Goal: Task Accomplishment & Management: Complete application form

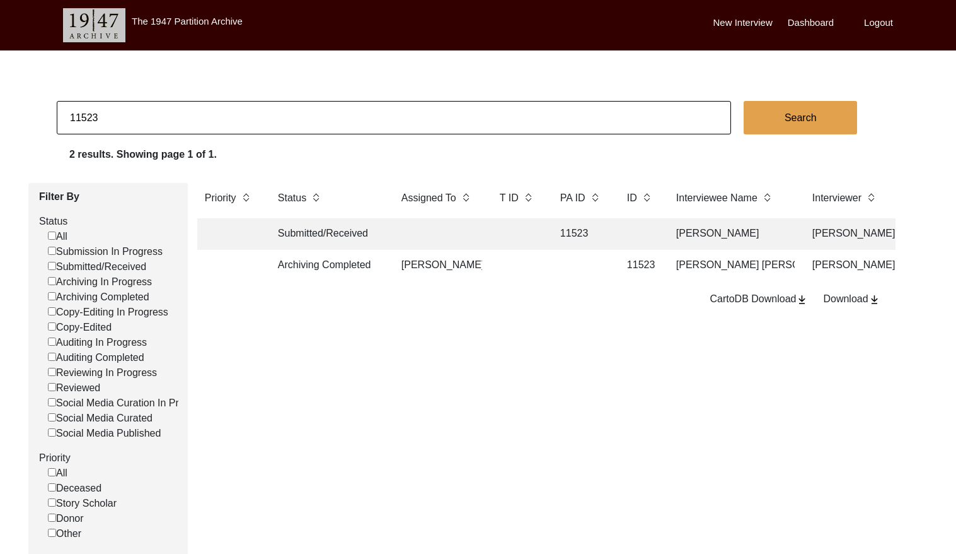
scroll to position [1, 0]
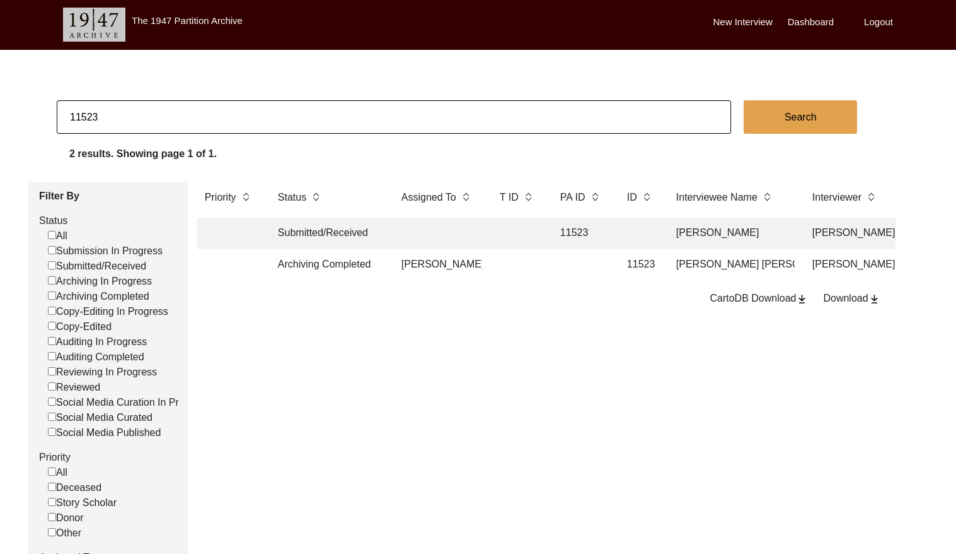
click at [564, 108] on input "11523" at bounding box center [394, 116] width 675 height 33
click at [565, 107] on input "11523" at bounding box center [394, 116] width 675 height 33
checkbox input "false"
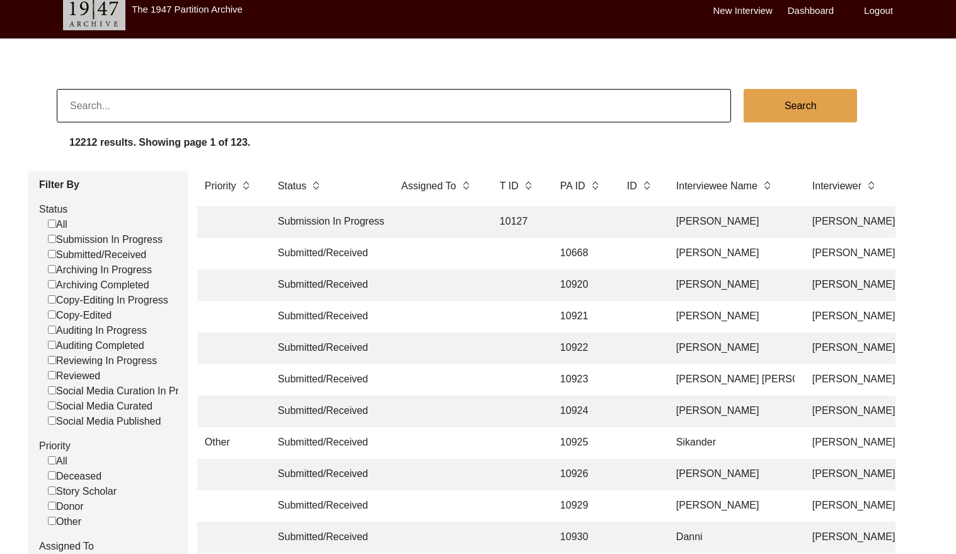
scroll to position [0, 0]
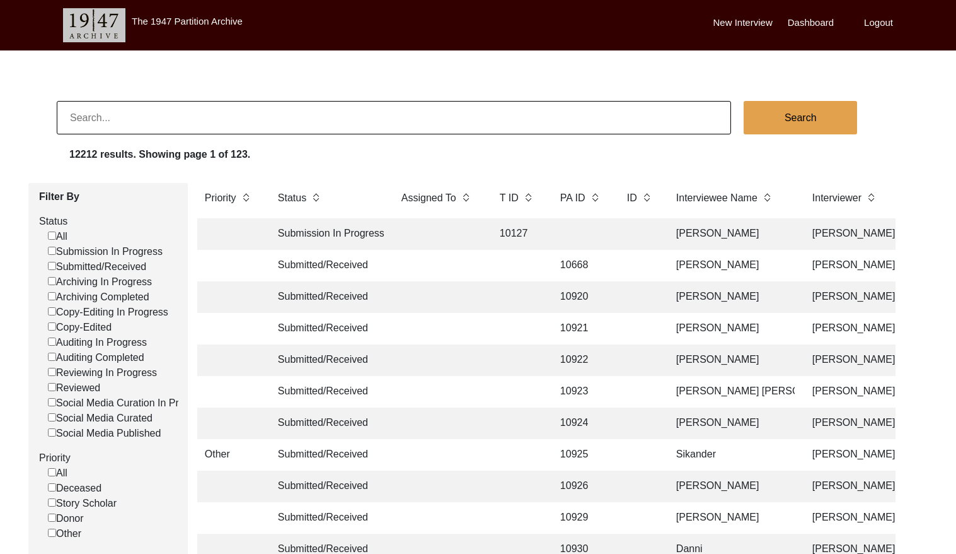
click at [164, 119] on input at bounding box center [394, 117] width 675 height 33
type input "v"
paste input "PA13264"
type input "13264"
checkbox input "false"
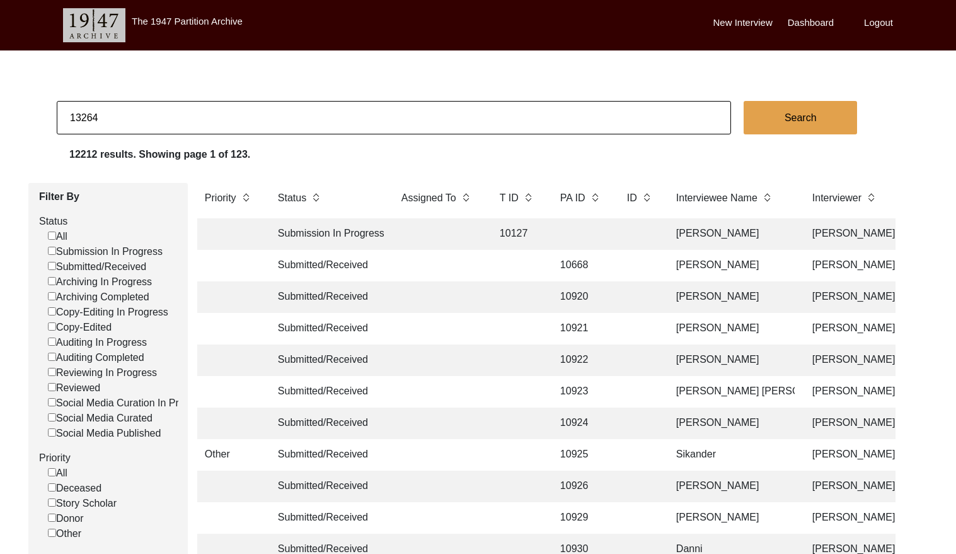
checkbox input "false"
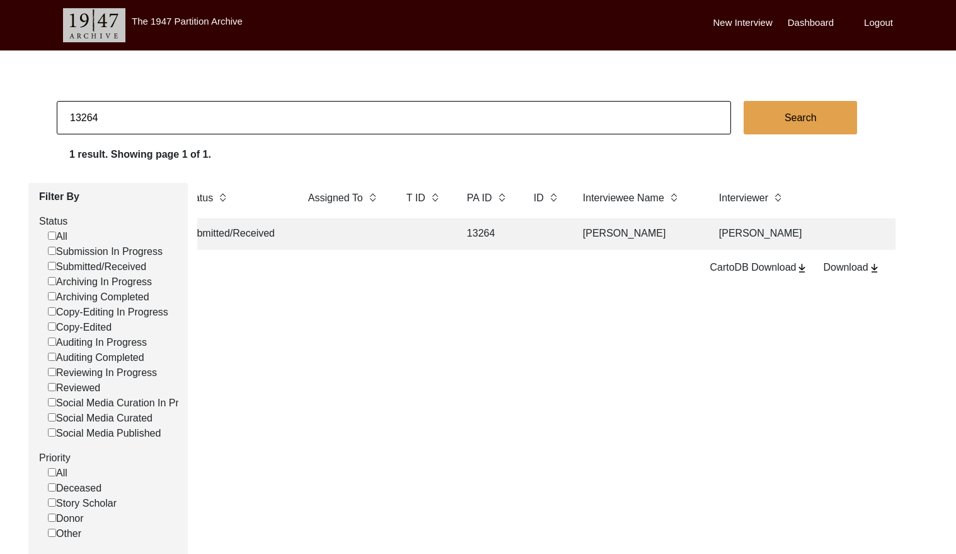
scroll to position [0, 117]
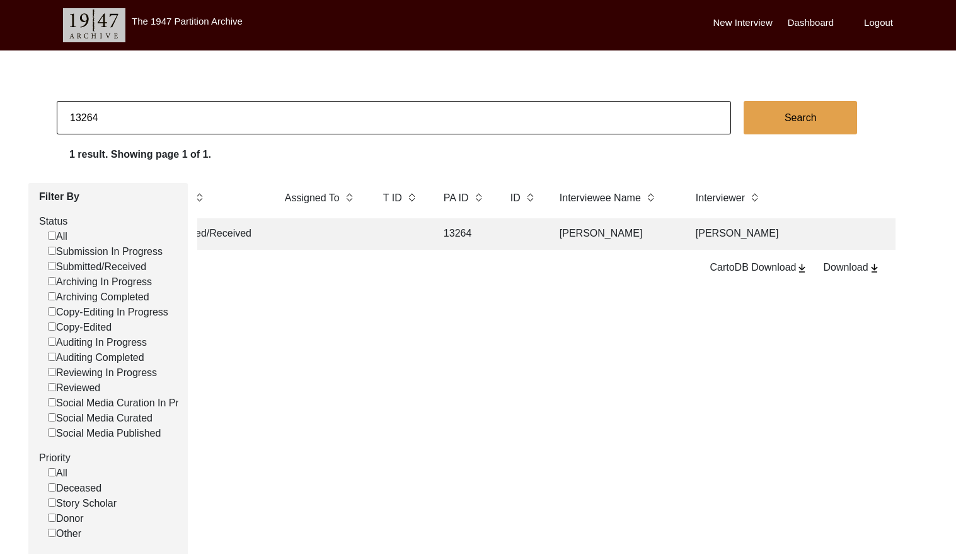
click at [573, 230] on td "[PERSON_NAME]" at bounding box center [615, 234] width 126 height 32
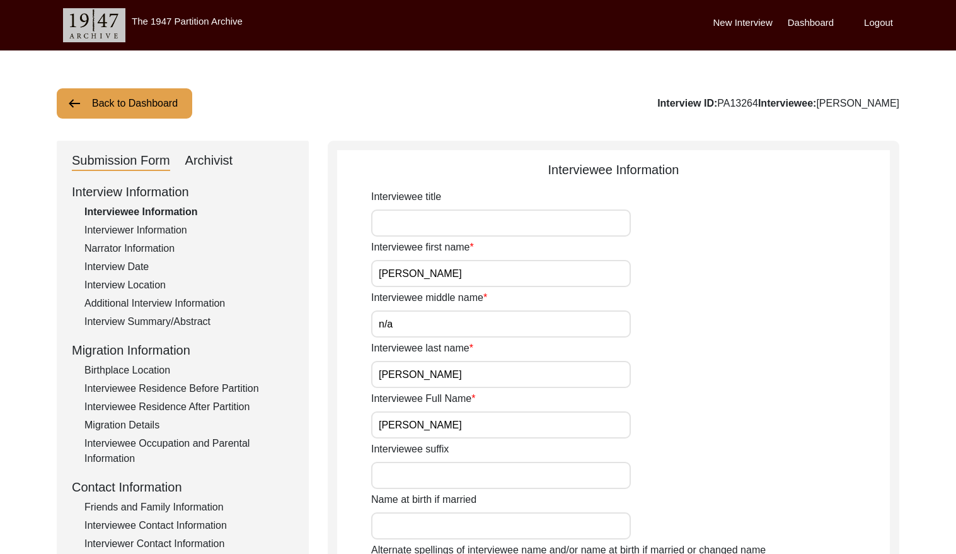
click at [211, 160] on div "Archivist" at bounding box center [209, 161] width 48 height 20
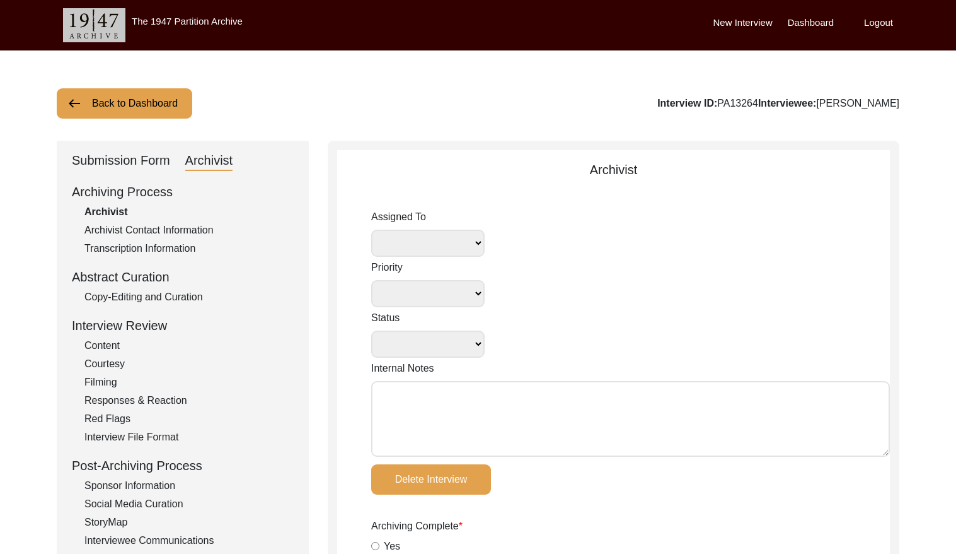
select select
select select "Submitted/Received"
radio input "true"
select select
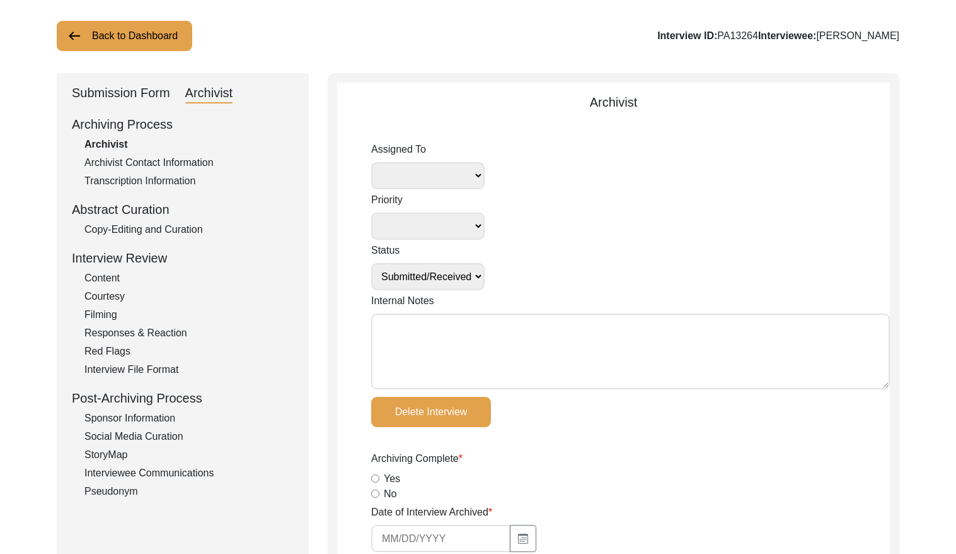
scroll to position [69, 0]
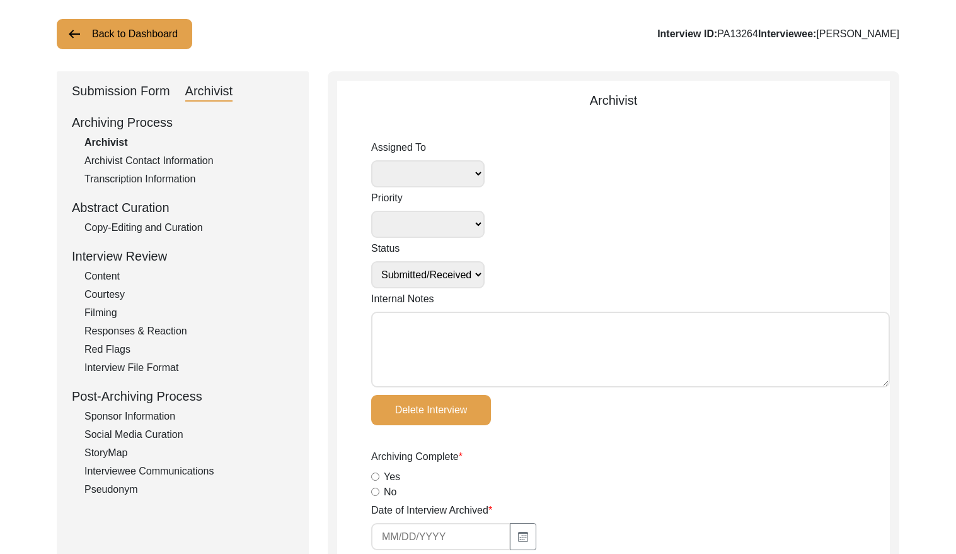
drag, startPoint x: 165, startPoint y: 225, endPoint x: 198, endPoint y: 218, distance: 33.5
click at [166, 224] on div "Copy-Editing and Curation" at bounding box center [188, 227] width 209 height 15
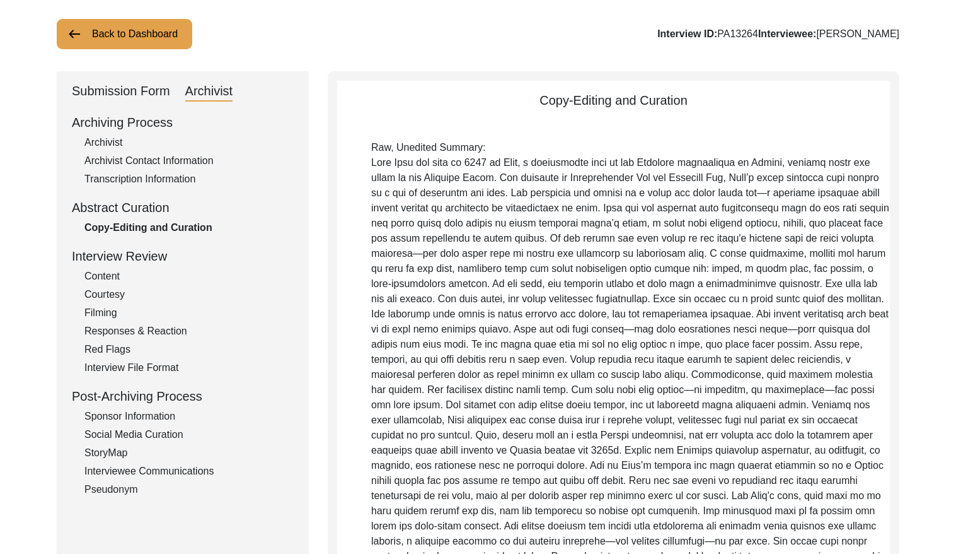
scroll to position [77, 0]
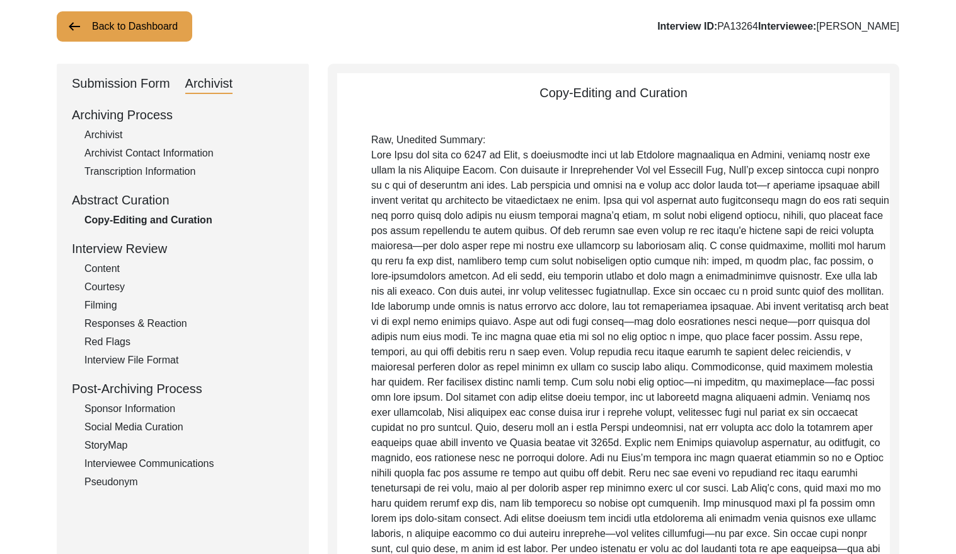
click at [126, 76] on div "Submission Form" at bounding box center [121, 84] width 98 height 20
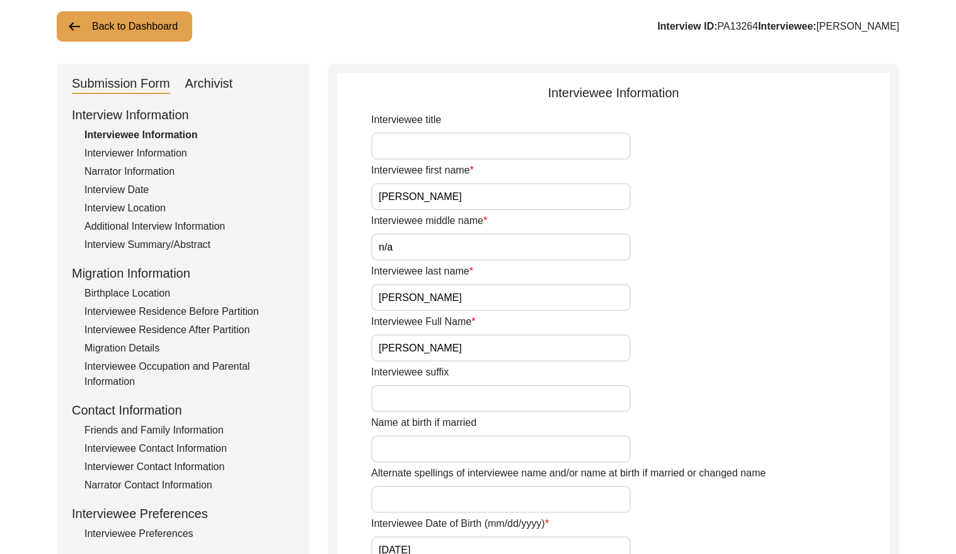
drag, startPoint x: 180, startPoint y: 240, endPoint x: 219, endPoint y: 220, distance: 44.0
click at [180, 240] on div "Interview Summary/Abstract" at bounding box center [188, 244] width 209 height 15
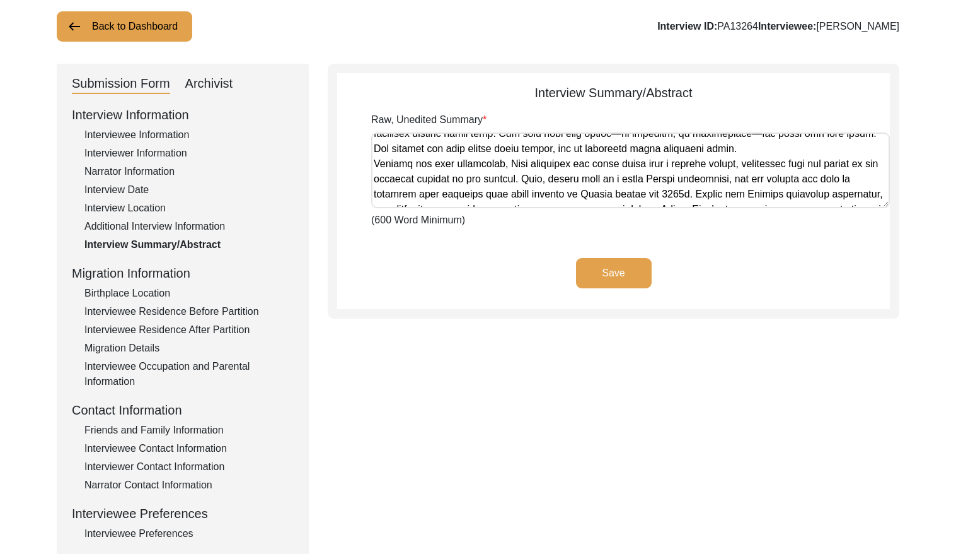
scroll to position [535, 0]
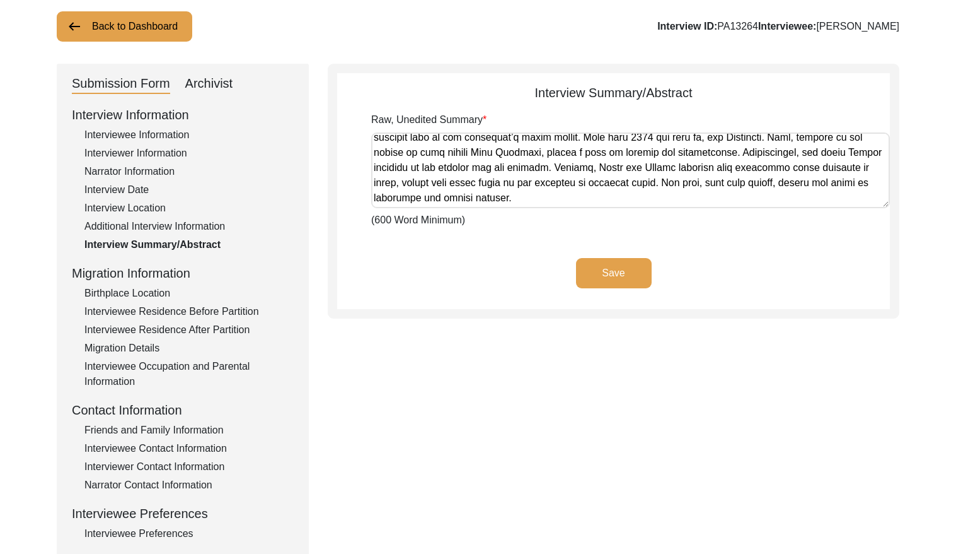
drag, startPoint x: 374, startPoint y: 141, endPoint x: 833, endPoint y: 216, distance: 465.7
click at [833, 216] on div "Raw, Unedited Summary (600 Word Minimum)" at bounding box center [630, 169] width 519 height 115
click at [152, 135] on div "Interviewee Information" at bounding box center [188, 134] width 209 height 15
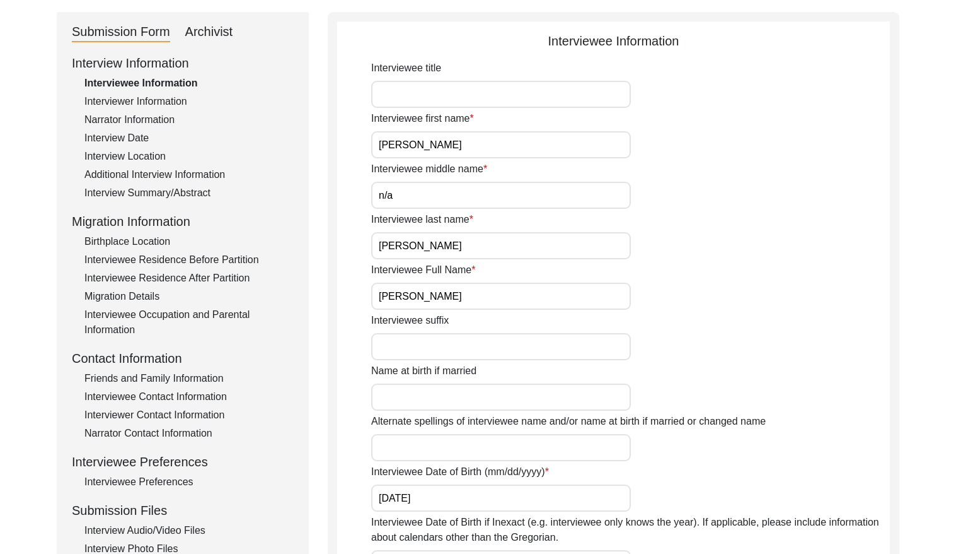
scroll to position [138, 0]
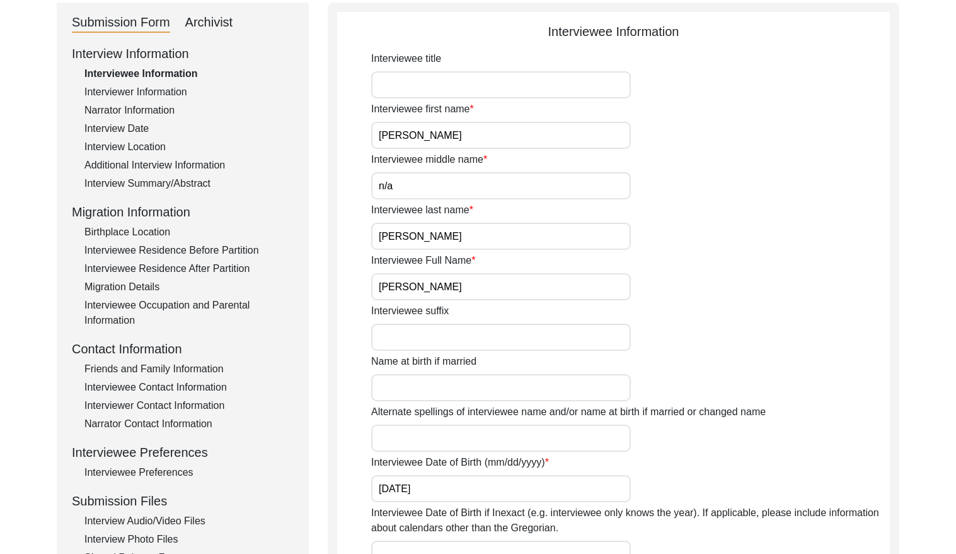
click at [436, 291] on input "[PERSON_NAME]" at bounding box center [501, 286] width 260 height 27
drag, startPoint x: 132, startPoint y: 126, endPoint x: 173, endPoint y: 129, distance: 41.1
click at [132, 126] on div "Interview Date" at bounding box center [188, 128] width 209 height 15
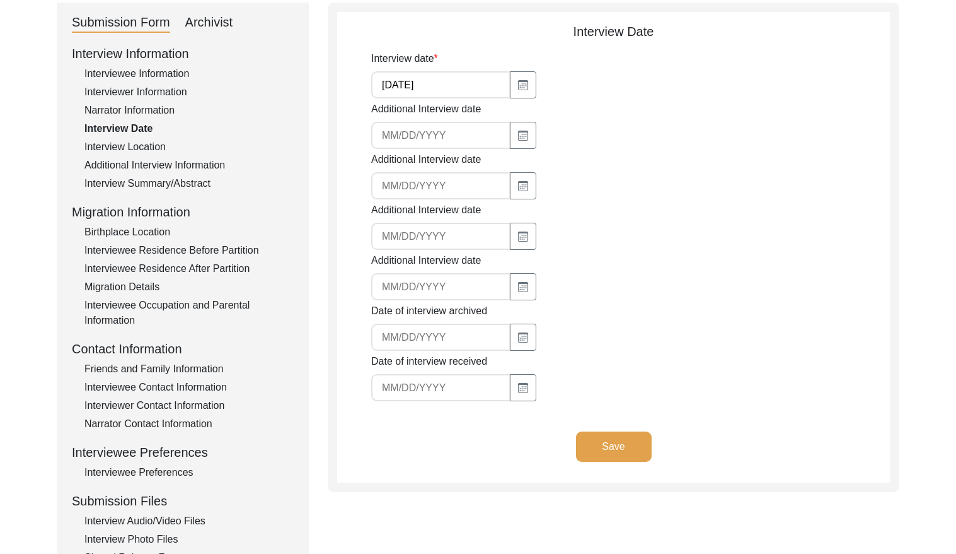
click at [431, 89] on input "[DATE]" at bounding box center [440, 84] width 139 height 27
click at [138, 71] on div "Interviewee Information" at bounding box center [188, 73] width 209 height 15
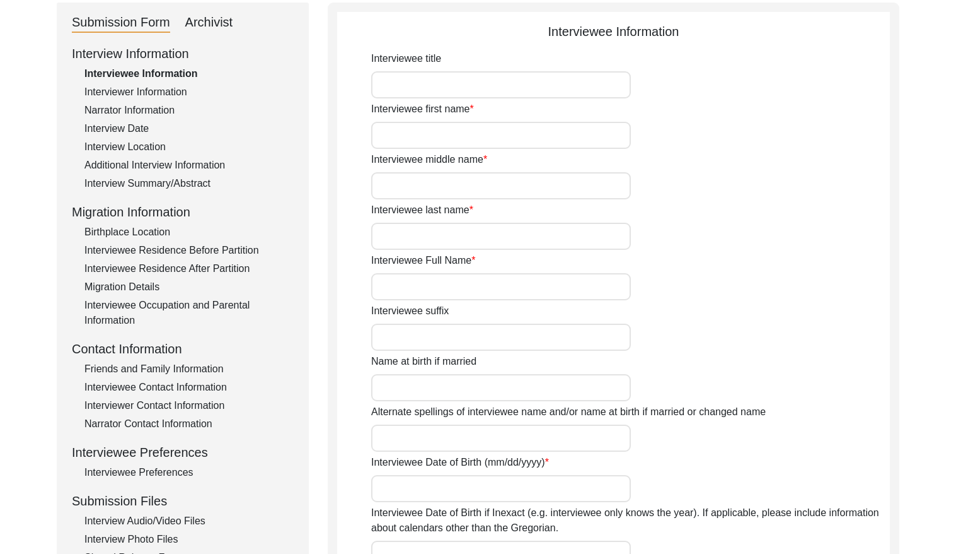
type input "[PERSON_NAME]"
type input "n/a"
type input "[PERSON_NAME]"
type input "[DATE]"
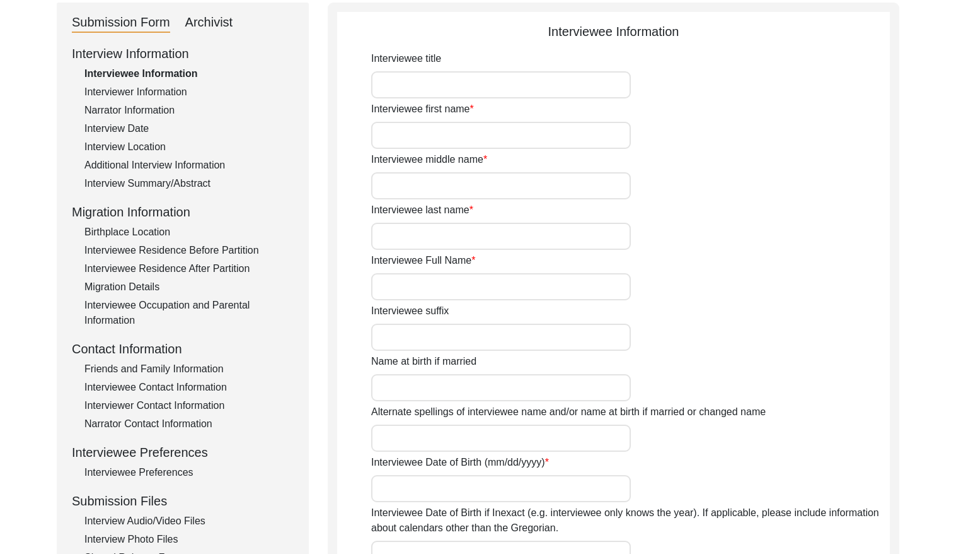
type input "85"
type input "[DEMOGRAPHIC_DATA]"
type input "Bengali"
type input "[DEMOGRAPHIC_DATA]"
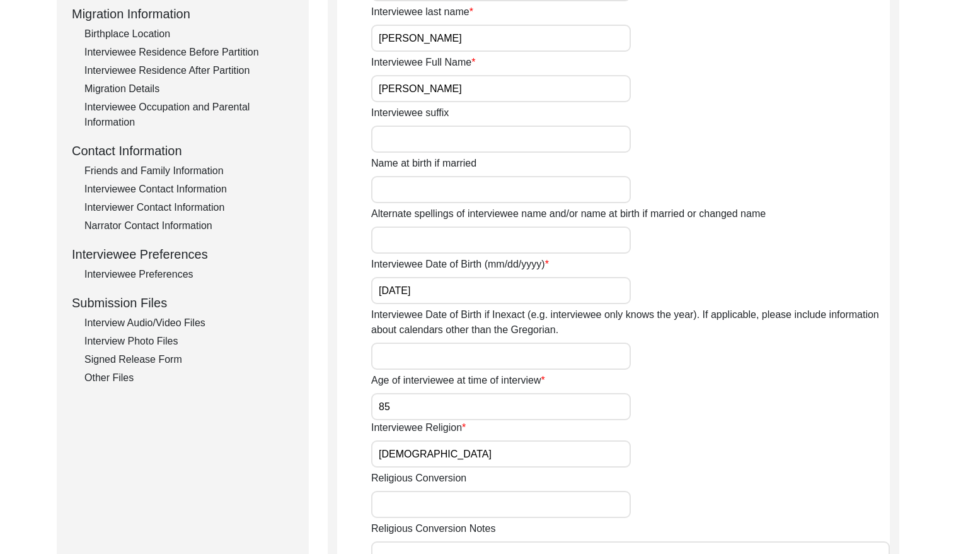
scroll to position [254, 0]
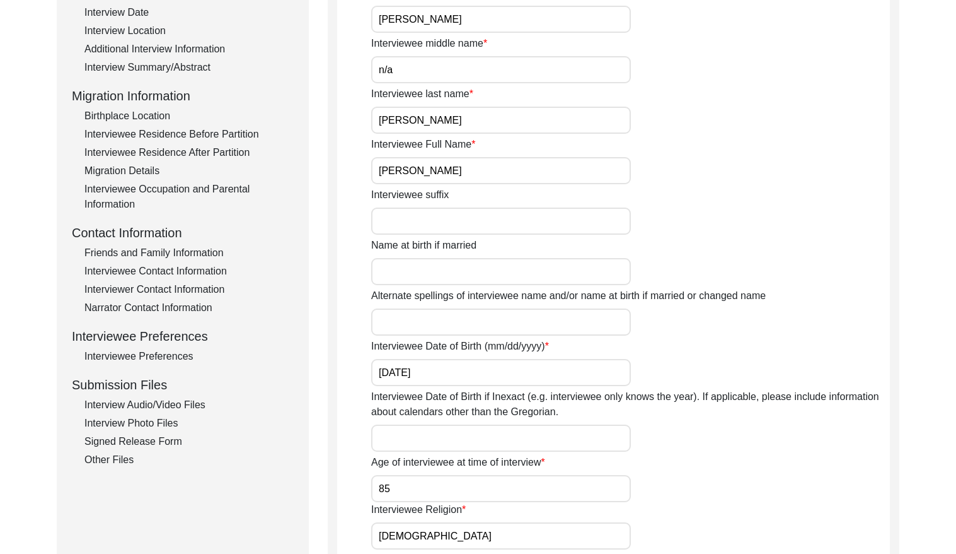
click at [144, 66] on div "Interview Summary/Abstract" at bounding box center [188, 67] width 209 height 15
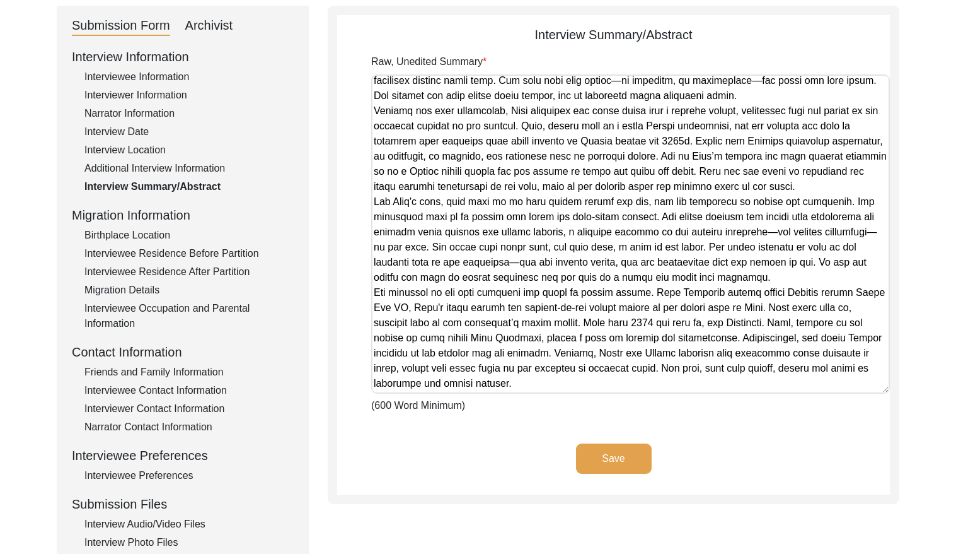
scroll to position [289, 0]
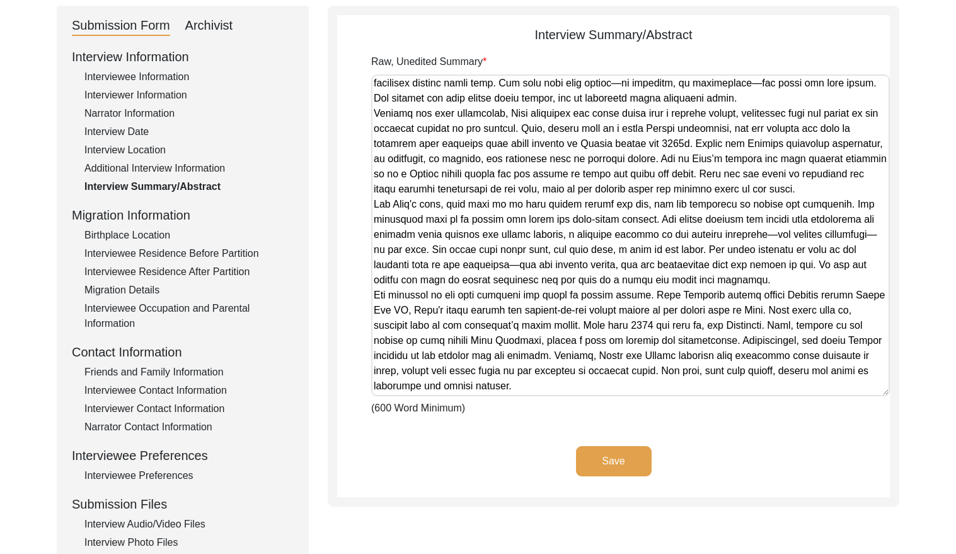
drag, startPoint x: 888, startPoint y: 147, endPoint x: 837, endPoint y: 393, distance: 251.1
click at [837, 393] on textarea "Raw, Unedited Summary" at bounding box center [630, 235] width 519 height 322
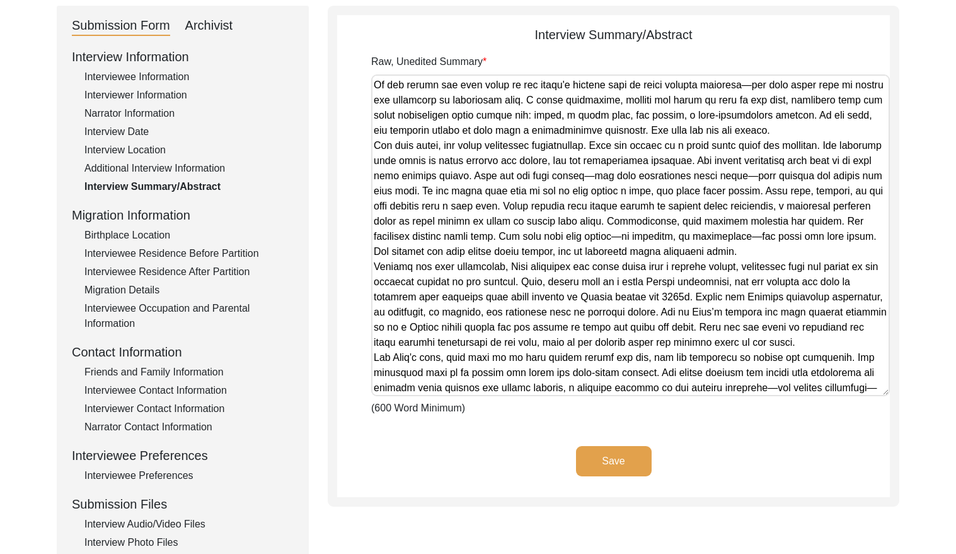
scroll to position [101, 0]
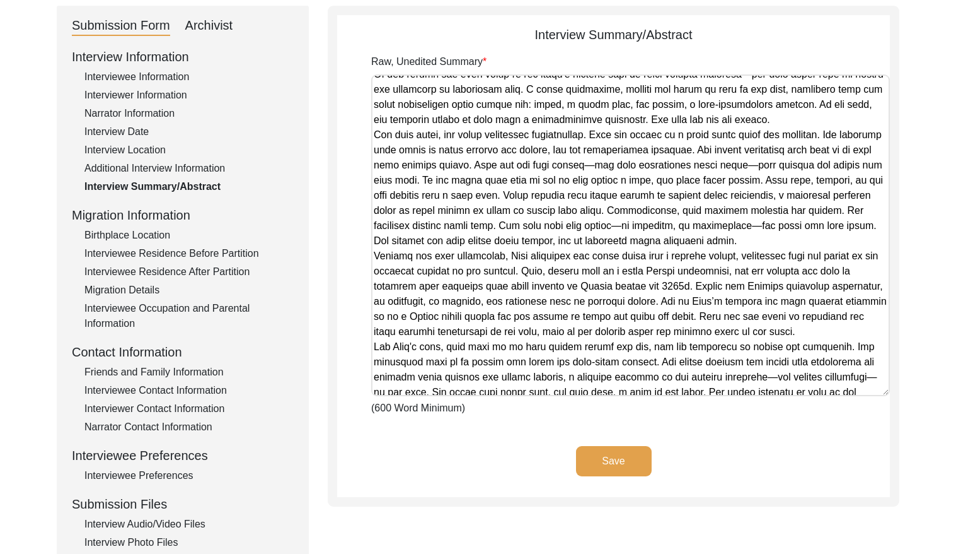
click at [134, 75] on div "Interviewee Information" at bounding box center [188, 76] width 209 height 15
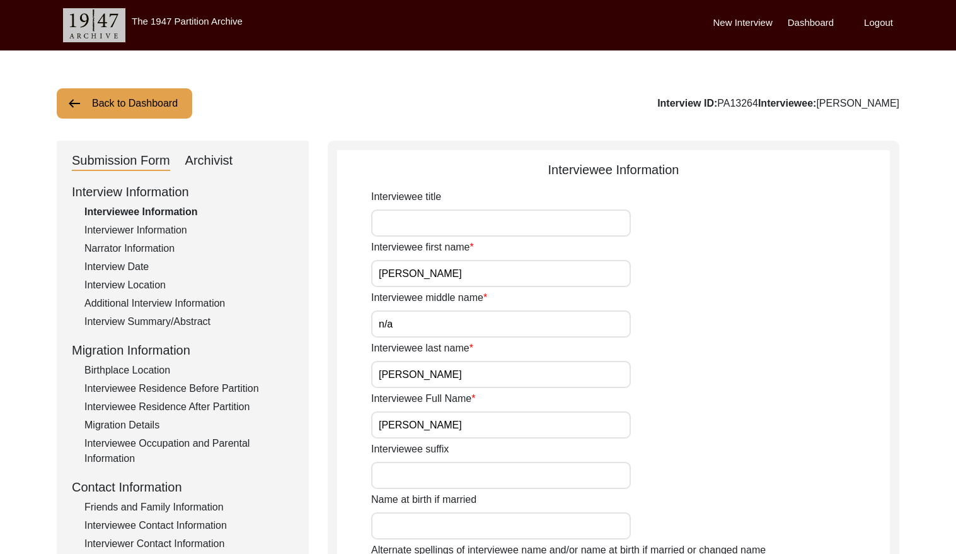
scroll to position [1, 0]
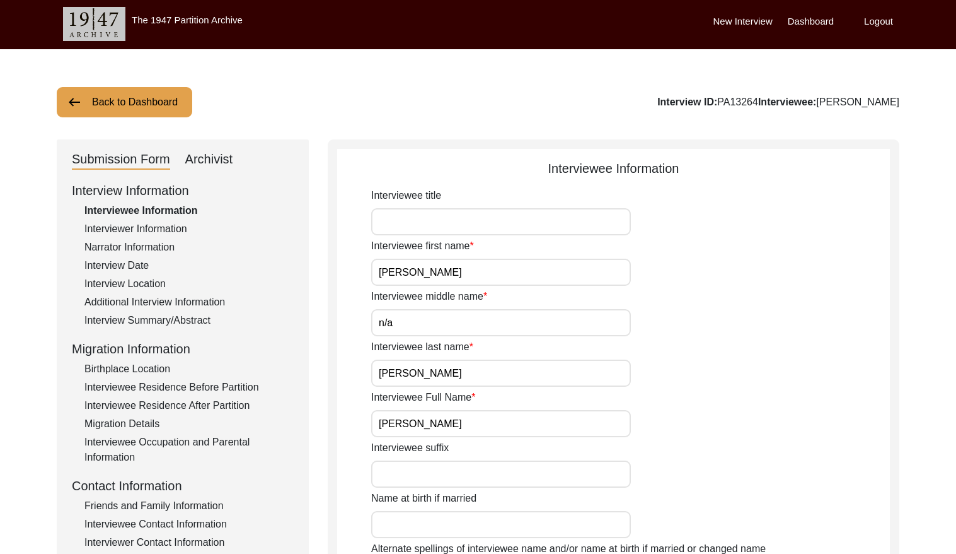
click at [137, 107] on button "Back to Dashboard" at bounding box center [125, 102] width 136 height 30
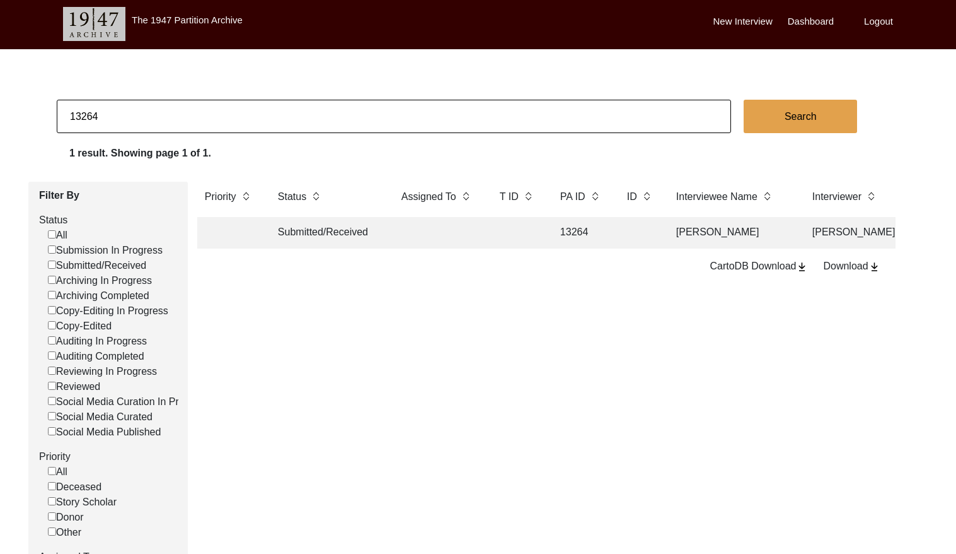
click at [247, 119] on input "13264" at bounding box center [394, 116] width 675 height 33
paste input "PA13265"
click at [83, 111] on input "PA13265" at bounding box center [394, 116] width 675 height 33
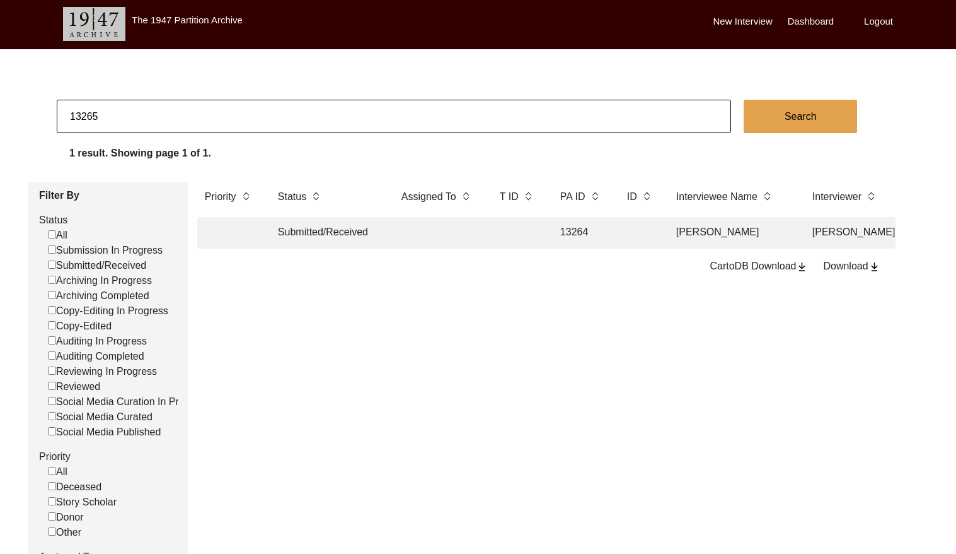
type input "13265"
checkbox input "false"
click at [441, 236] on td at bounding box center [438, 233] width 88 height 32
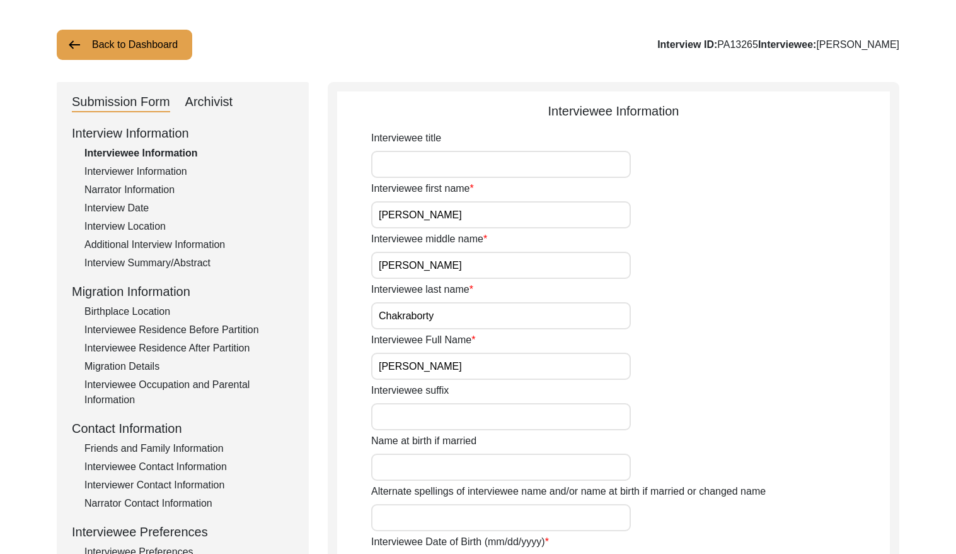
scroll to position [73, 0]
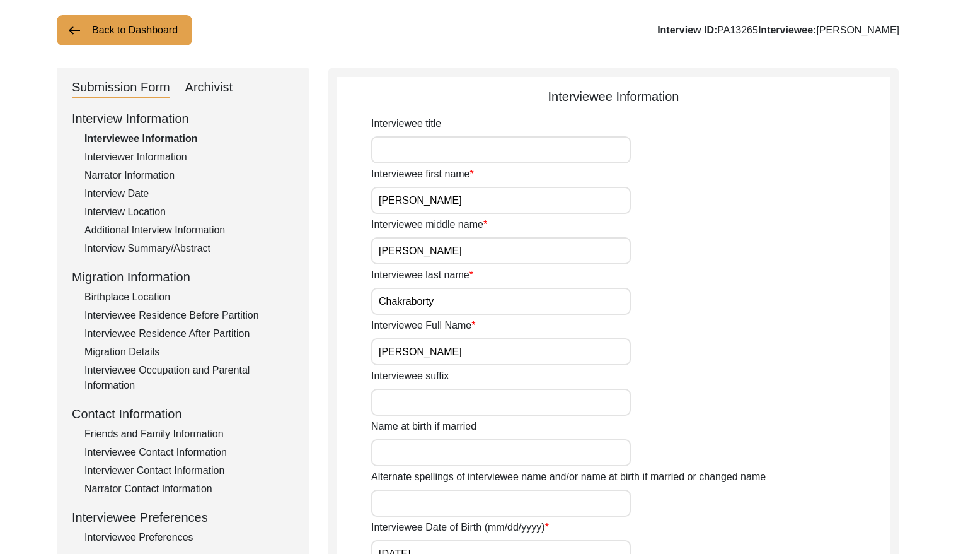
click at [506, 354] on input "[PERSON_NAME]" at bounding box center [501, 351] width 260 height 27
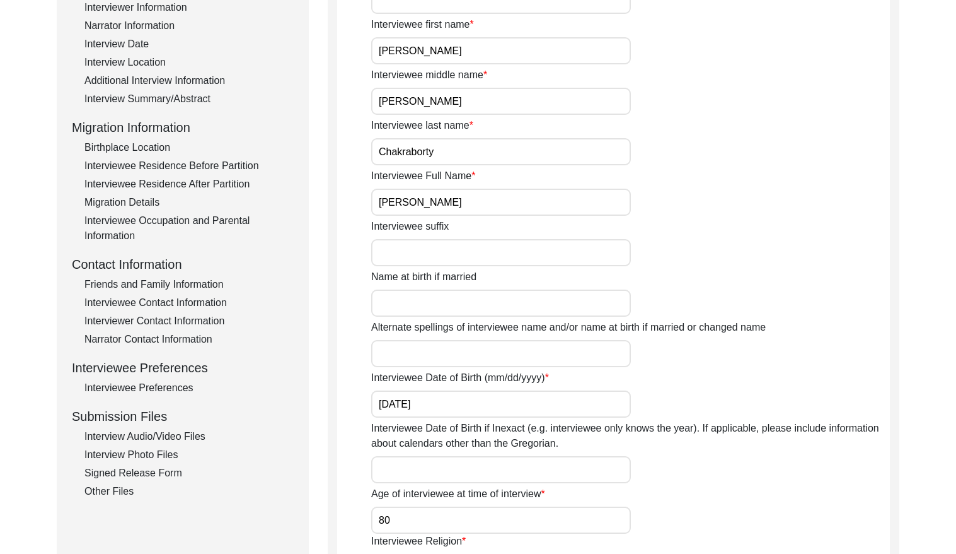
scroll to position [212, 0]
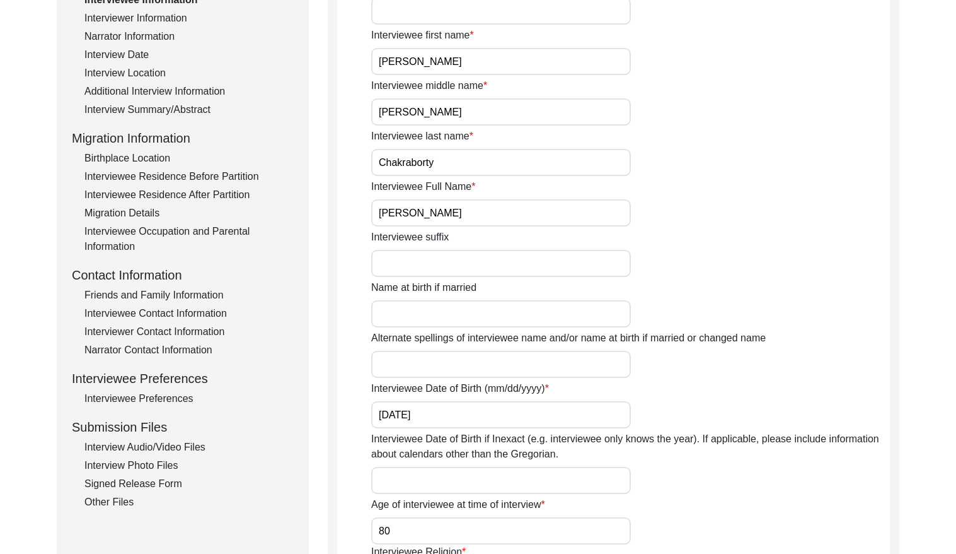
click at [134, 67] on div "Interview Location" at bounding box center [188, 73] width 209 height 15
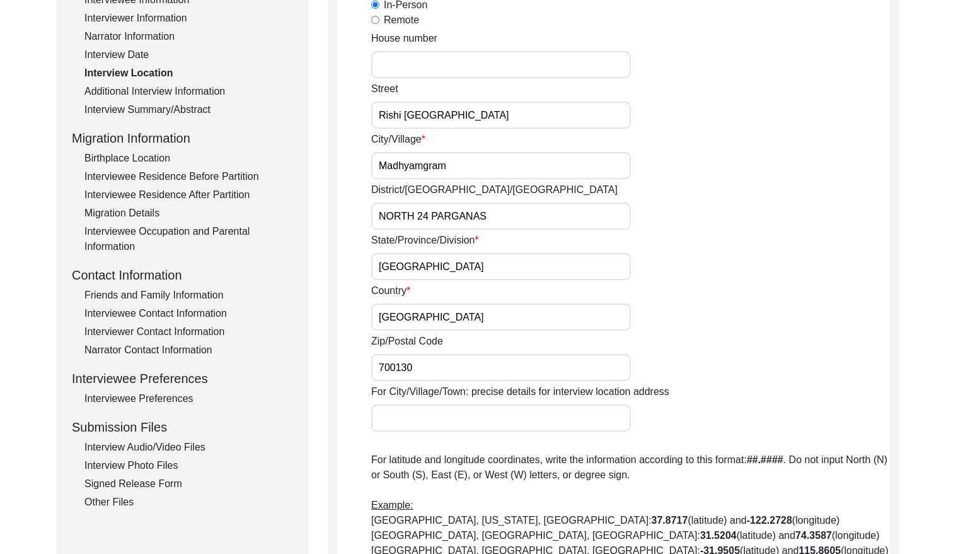
click at [137, 50] on div "Interview Date" at bounding box center [188, 54] width 209 height 15
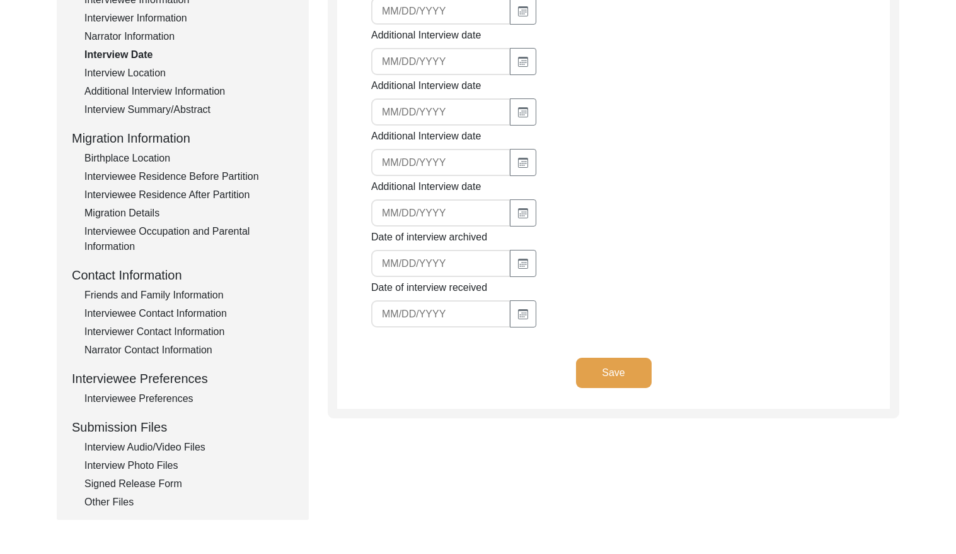
type input "[DATE]"
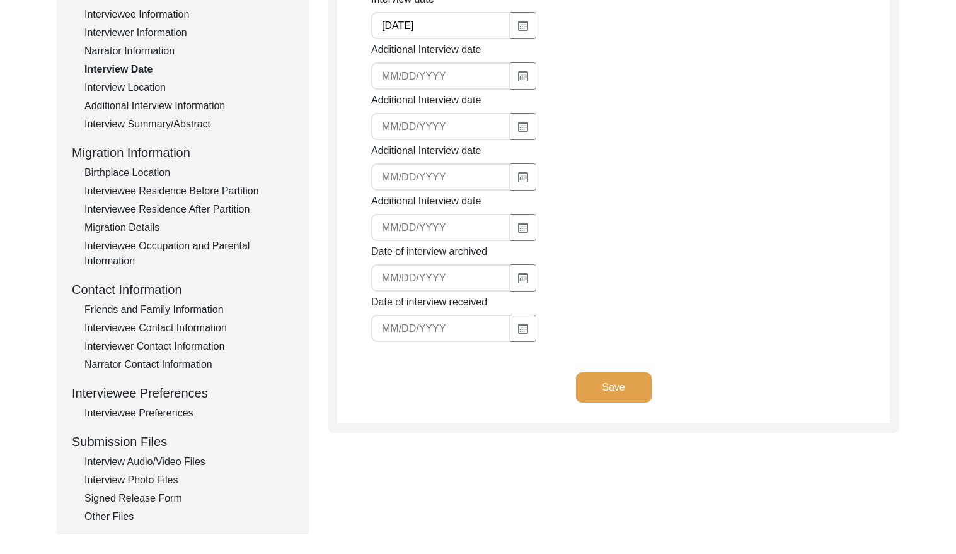
scroll to position [190, 0]
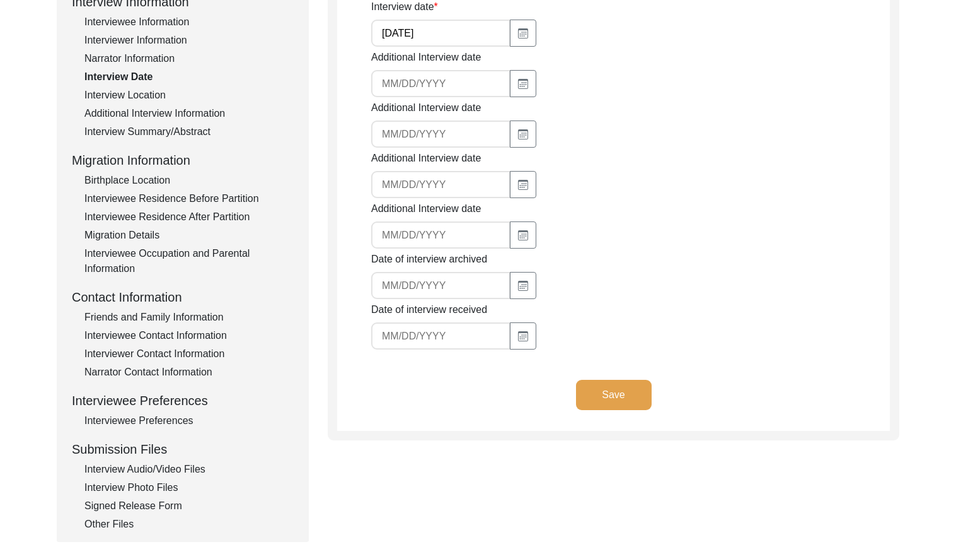
click at [431, 37] on input "[DATE]" at bounding box center [440, 33] width 139 height 27
drag, startPoint x: 153, startPoint y: 128, endPoint x: 180, endPoint y: 130, distance: 27.2
click at [154, 128] on div "Interview Summary/Abstract" at bounding box center [188, 131] width 209 height 15
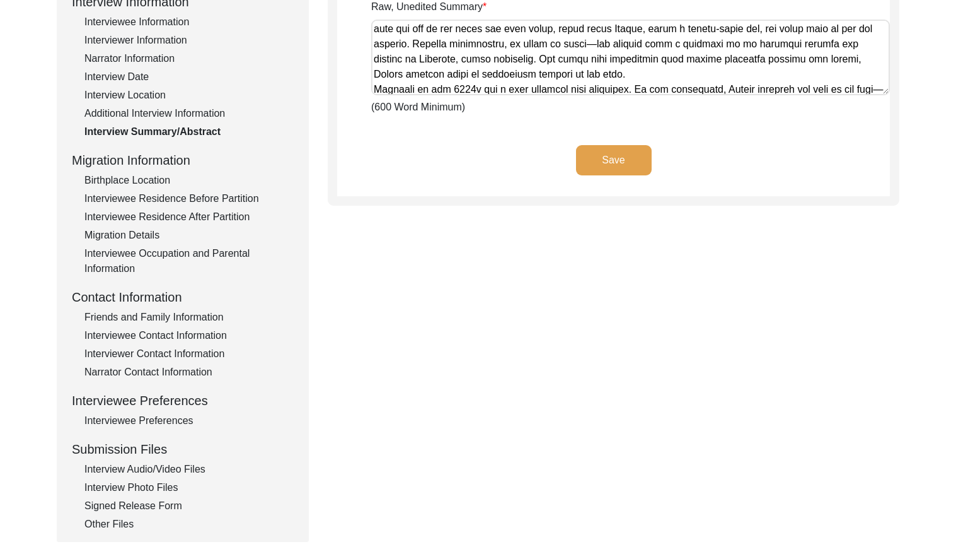
scroll to position [550, 0]
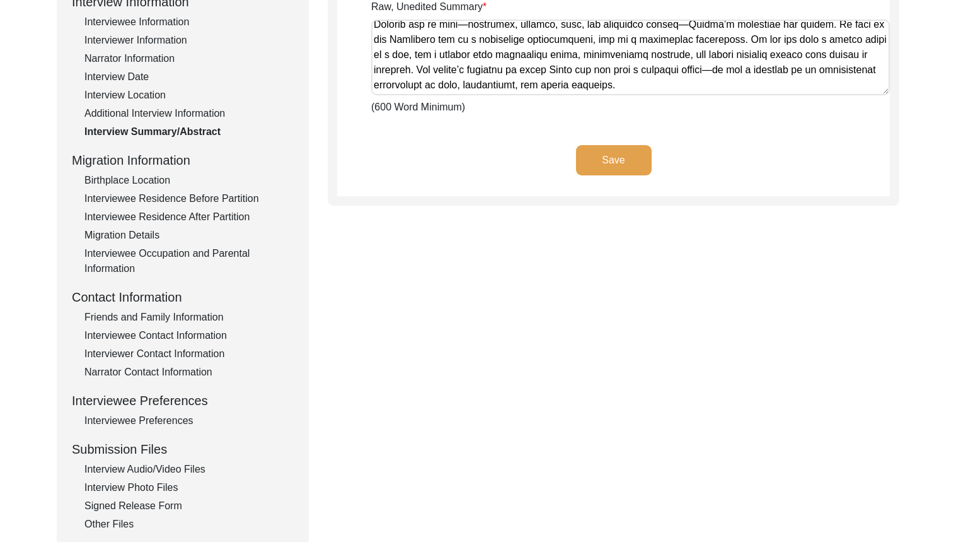
drag, startPoint x: 440, startPoint y: 49, endPoint x: 939, endPoint y: 153, distance: 510.0
click at [939, 153] on div "Back to Dashboard Interview ID: PA13265 Interviewee: [PERSON_NAME] Submission F…" at bounding box center [478, 248] width 956 height 775
